Goal: Transaction & Acquisition: Purchase product/service

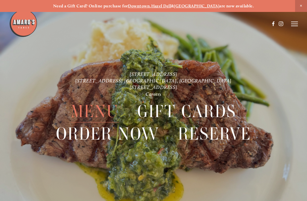
scroll to position [12, 0]
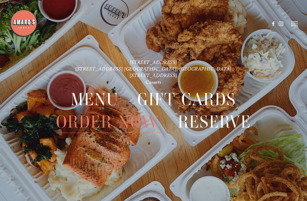
click at [135, 121] on span "Order Now" at bounding box center [107, 122] width 103 height 22
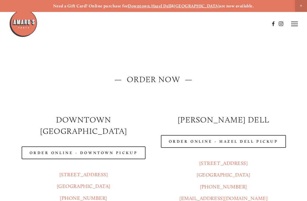
click at [252, 142] on link "Order Online - Hazel Dell Pickup" at bounding box center [223, 141] width 125 height 13
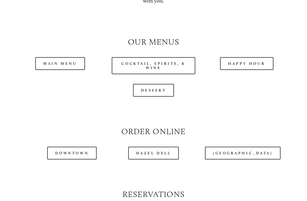
scroll to position [478, 0]
click at [63, 57] on link "Main Menu" at bounding box center [60, 63] width 50 height 13
